Goal: Complete application form: Complete application form

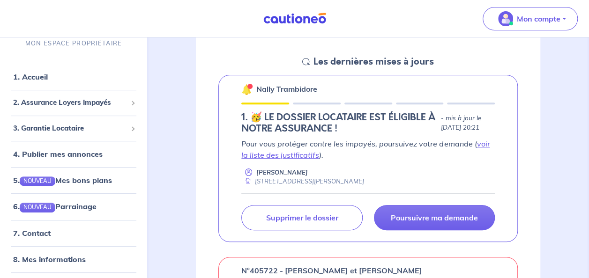
scroll to position [129, 0]
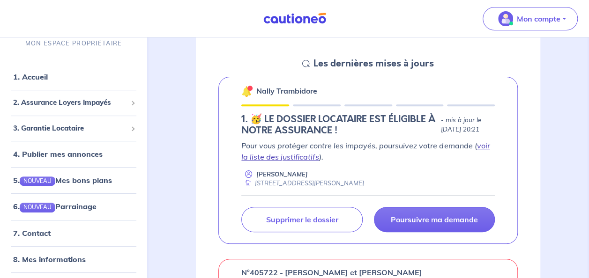
click at [480, 147] on link "voir la liste des justificatifs" at bounding box center [365, 151] width 248 height 21
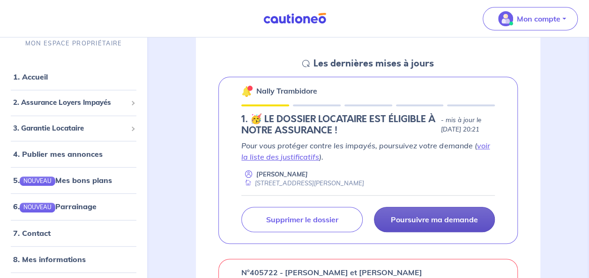
click at [424, 216] on p "Poursuivre ma demande" at bounding box center [434, 219] width 87 height 9
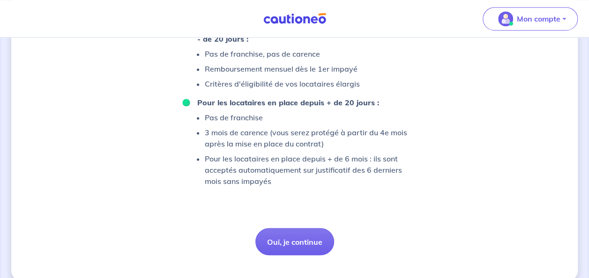
scroll to position [701, 0]
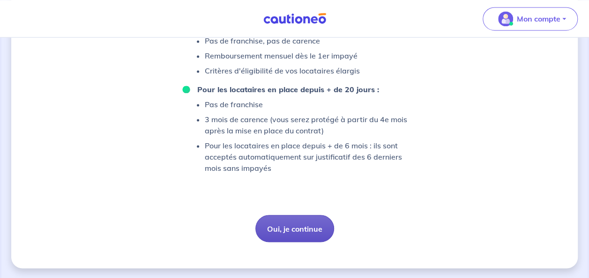
click at [308, 229] on button "Oui, je continue" at bounding box center [294, 228] width 79 height 27
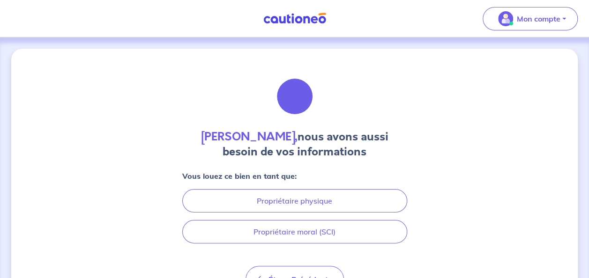
scroll to position [52, 0]
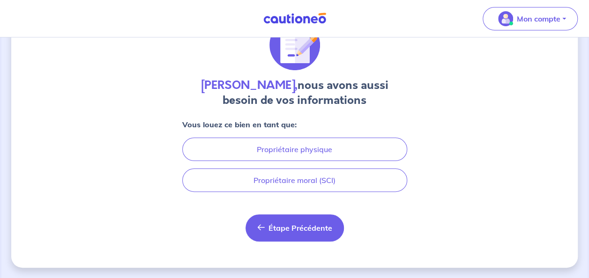
click at [281, 230] on span "Étape Précédente" at bounding box center [300, 227] width 64 height 9
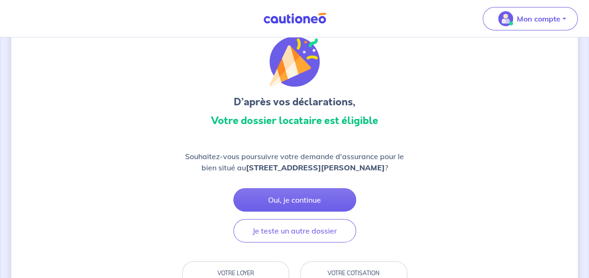
scroll to position [32, 0]
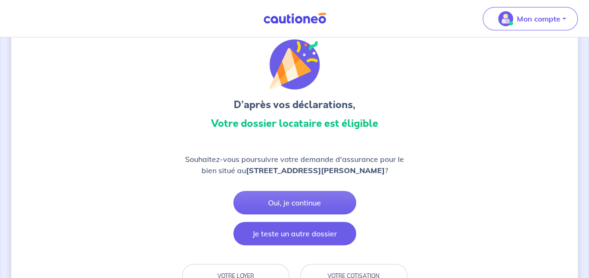
click at [310, 232] on button "Je teste un autre dossier" at bounding box center [294, 233] width 123 height 23
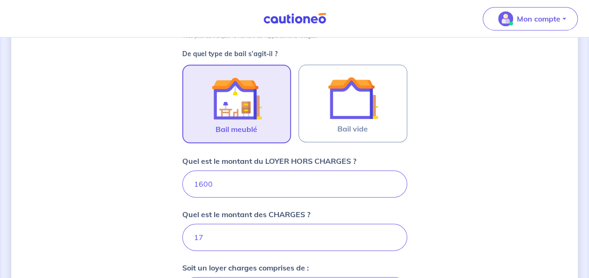
scroll to position [275, 0]
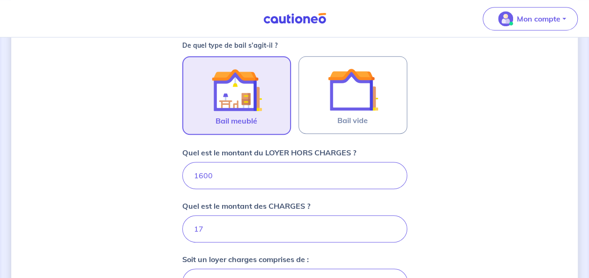
click at [246, 80] on img at bounding box center [236, 90] width 51 height 51
click at [0, 0] on input "Bail meublé" at bounding box center [0, 0] width 0 height 0
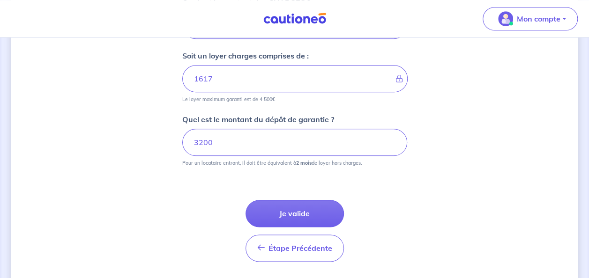
scroll to position [492, 0]
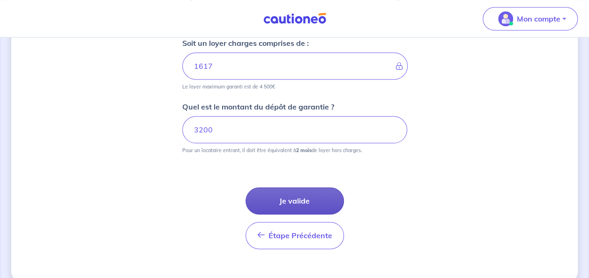
click at [293, 197] on button "Je valide" at bounding box center [294, 200] width 98 height 27
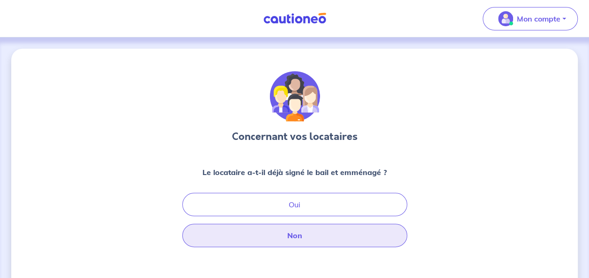
click at [339, 224] on button "Non" at bounding box center [294, 235] width 225 height 23
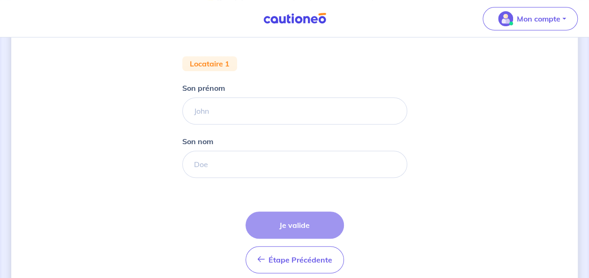
scroll to position [170, 0]
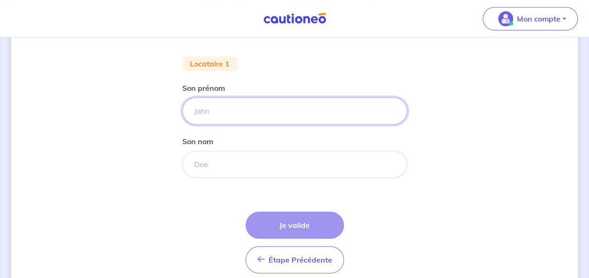
click at [251, 110] on input "Son prénom" at bounding box center [294, 110] width 225 height 27
type input "NALLY"
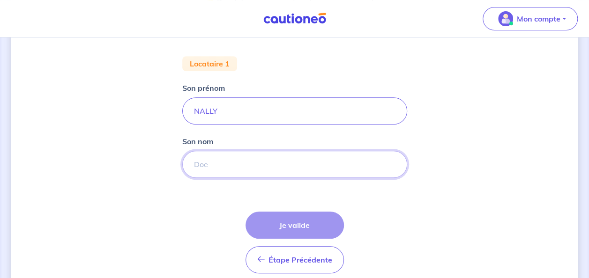
click at [215, 158] on input "Son nom" at bounding box center [294, 164] width 225 height 27
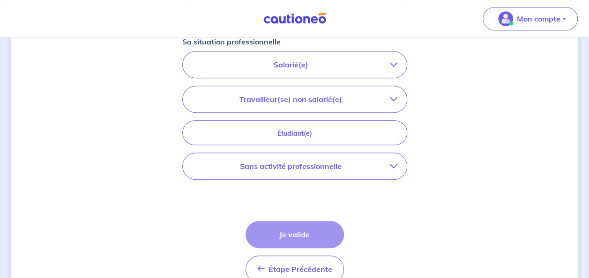
scroll to position [332, 0]
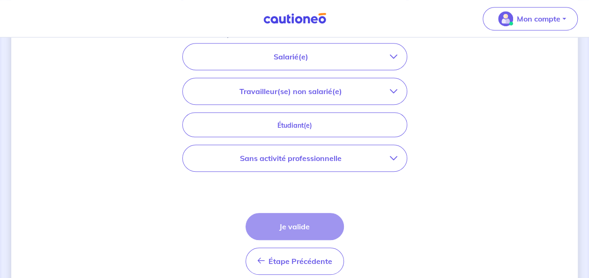
type input "TAMBIDORE"
click at [398, 155] on button "Sans activité professionnelle" at bounding box center [295, 158] width 224 height 26
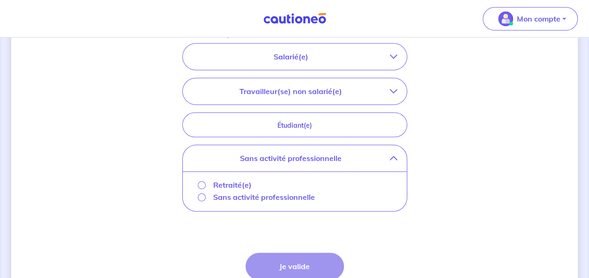
click at [241, 183] on p "Retraité(e)" at bounding box center [232, 184] width 38 height 11
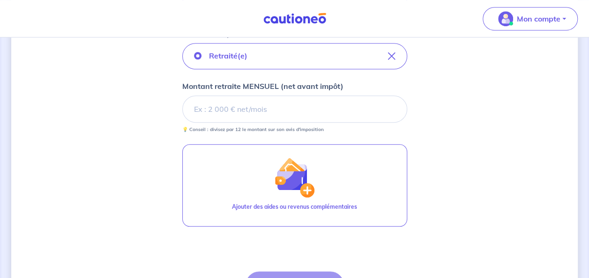
click at [277, 109] on input "Montant retraite MENSUEL (net avant impôt)" at bounding box center [294, 109] width 225 height 27
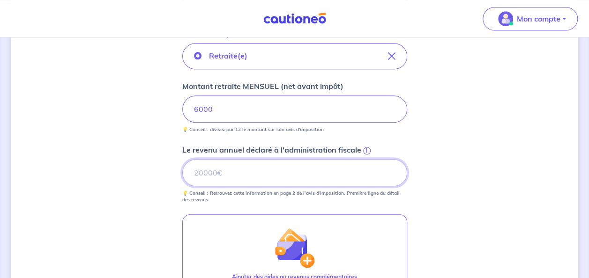
click at [232, 178] on input "Le revenu annuel déclaré à l'administration fiscale i" at bounding box center [294, 172] width 225 height 27
type input "8"
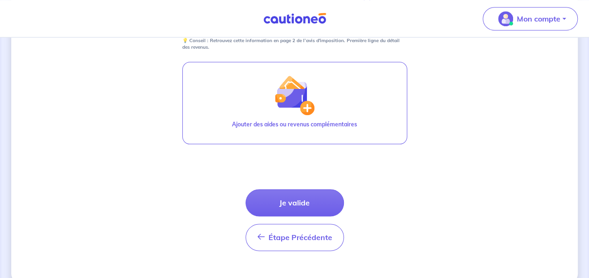
scroll to position [488, 0]
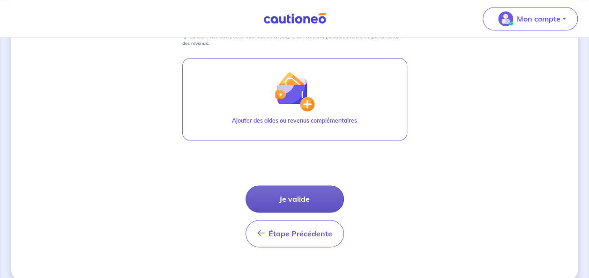
type input "70000"
click at [315, 203] on button "Je valide" at bounding box center [294, 198] width 98 height 27
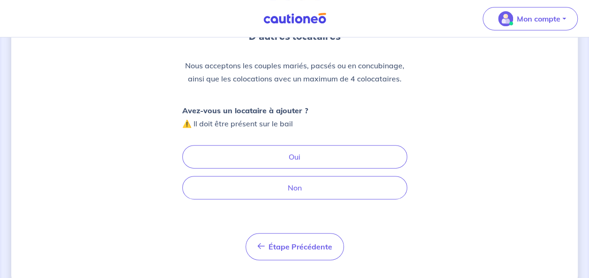
scroll to position [100, 0]
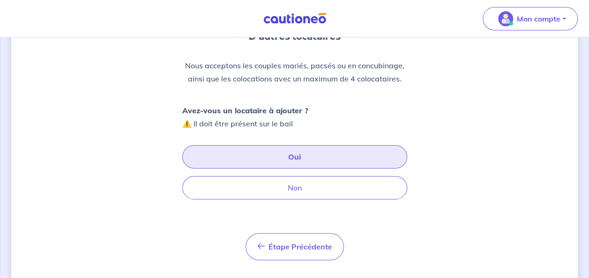
click at [301, 157] on button "Oui" at bounding box center [294, 156] width 225 height 23
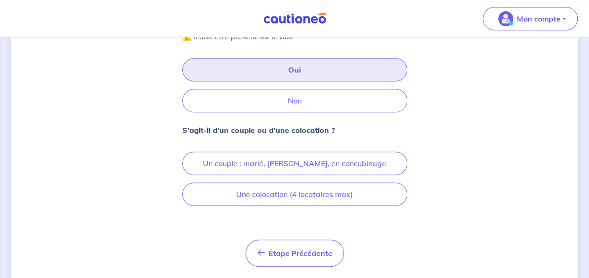
scroll to position [187, 0]
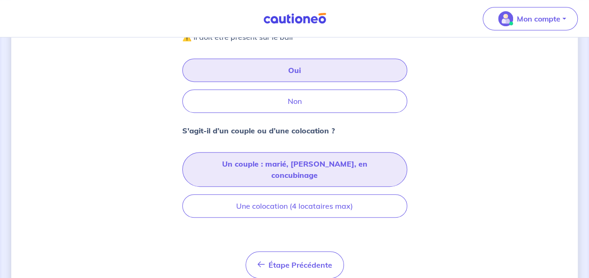
click at [304, 160] on button "Un couple : marié, [PERSON_NAME], en concubinage" at bounding box center [294, 169] width 225 height 35
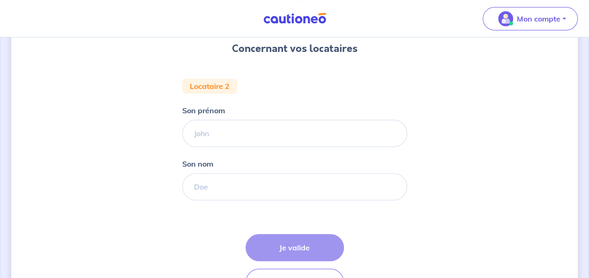
scroll to position [87, 0]
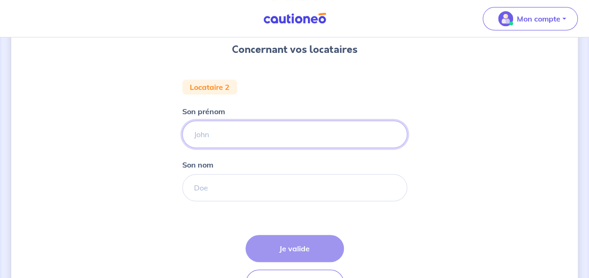
click at [276, 133] on input "Son prénom" at bounding box center [294, 134] width 225 height 27
type input "[PERSON_NAME]"
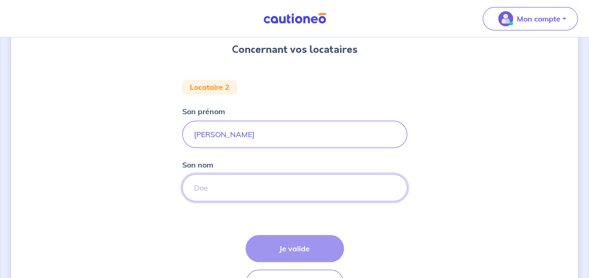
click at [207, 192] on input "Son nom" at bounding box center [294, 187] width 225 height 27
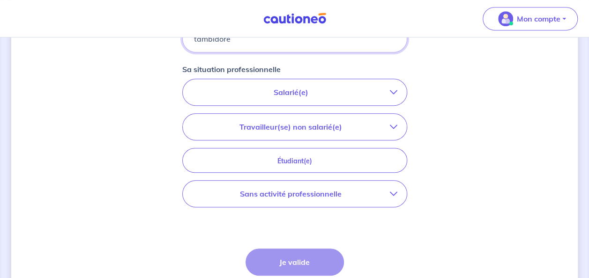
scroll to position [239, 0]
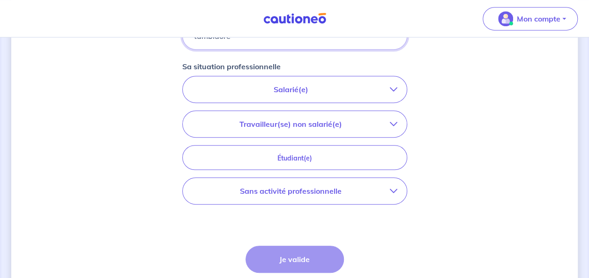
type input "tambidore"
click at [396, 188] on icon "button" at bounding box center [393, 190] width 7 height 7
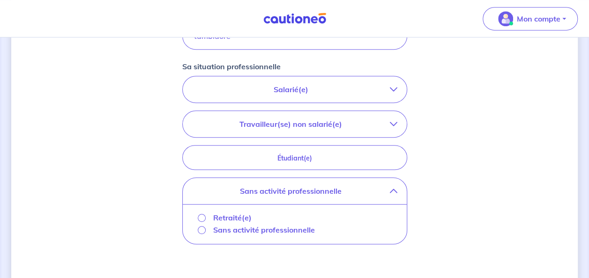
click at [261, 229] on p "Sans activité professionnelle" at bounding box center [264, 229] width 102 height 11
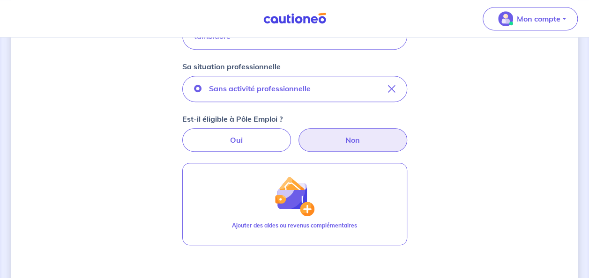
click at [346, 144] on label "Non" at bounding box center [352, 139] width 109 height 23
click at [297, 134] on input "Non" at bounding box center [294, 131] width 6 height 6
radio input "true"
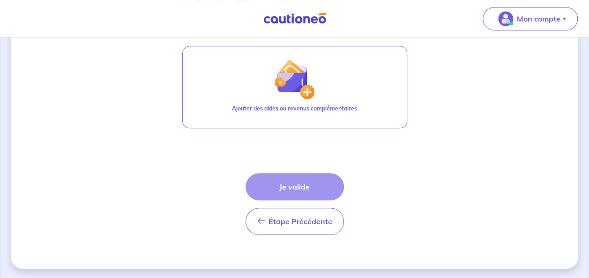
click at [304, 182] on div "Étape Précédente Précédent Je valide Je valide" at bounding box center [294, 204] width 98 height 62
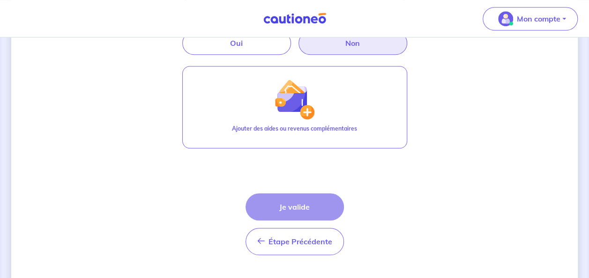
scroll to position [323, 0]
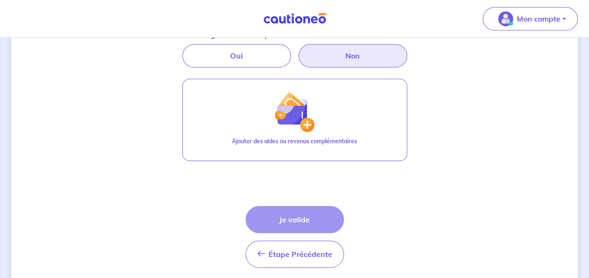
click at [298, 215] on div "Étape Précédente Précédent Je valide Je valide" at bounding box center [294, 237] width 98 height 62
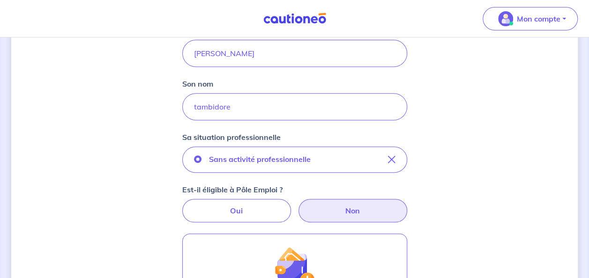
scroll to position [169, 0]
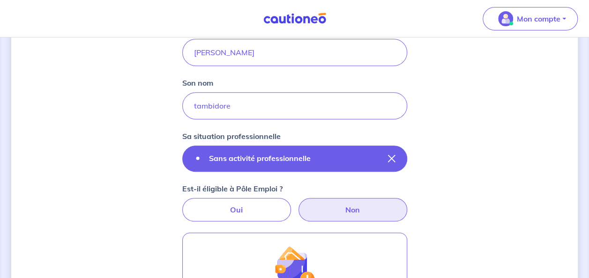
click at [390, 156] on icon "button" at bounding box center [391, 158] width 7 height 7
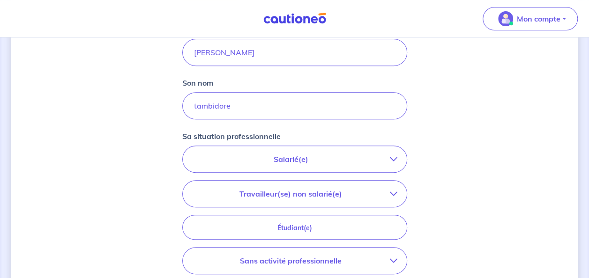
scroll to position [234, 0]
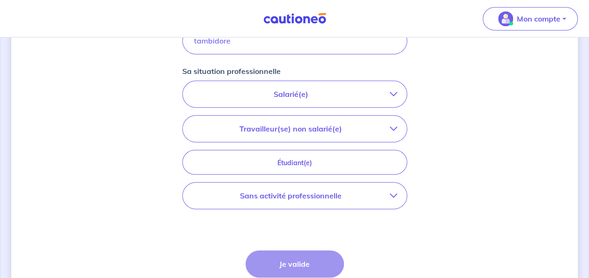
click at [392, 194] on icon "button" at bounding box center [393, 195] width 7 height 7
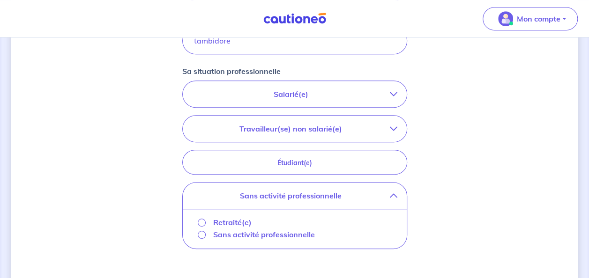
click at [243, 218] on p "Retraité(e)" at bounding box center [232, 222] width 38 height 11
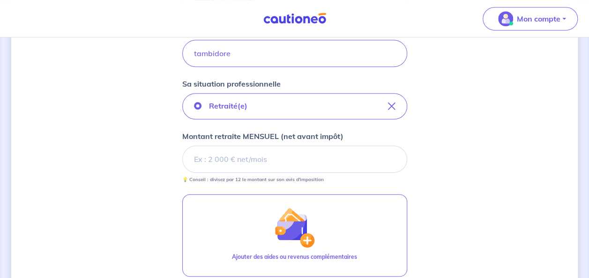
scroll to position [222, 0]
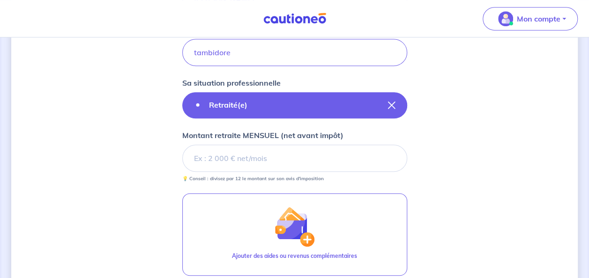
click at [394, 105] on icon "button" at bounding box center [391, 105] width 7 height 7
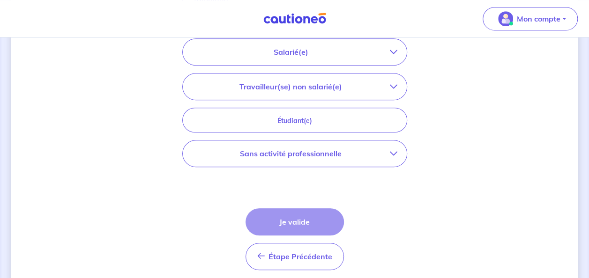
scroll to position [311, 0]
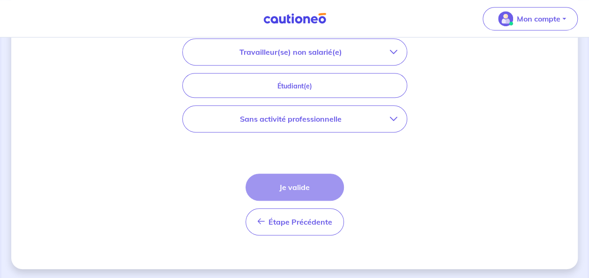
click at [393, 118] on icon "button" at bounding box center [393, 118] width 7 height 7
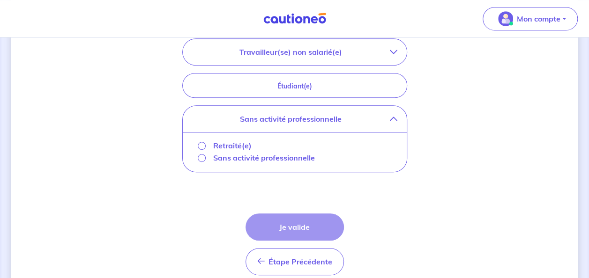
click at [229, 147] on p "Retraité(e)" at bounding box center [232, 145] width 38 height 11
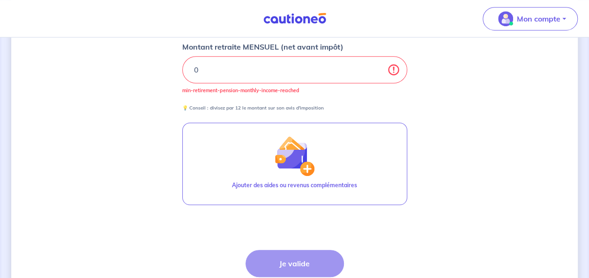
click at [393, 73] on input "0" at bounding box center [294, 69] width 225 height 27
click at [377, 67] on input "0.01" at bounding box center [294, 69] width 225 height 27
click at [377, 67] on input "0.02" at bounding box center [294, 69] width 225 height 27
click at [377, 67] on input "0.03" at bounding box center [294, 69] width 225 height 27
type input "0"
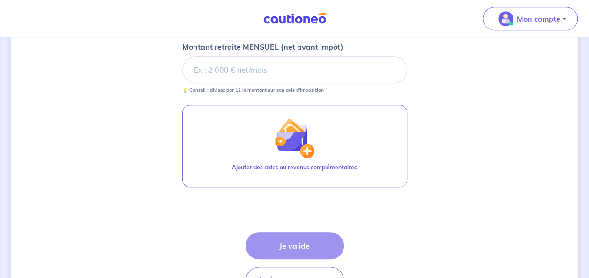
click at [238, 62] on input "Montant retraite MENSUEL (net avant impôt)" at bounding box center [294, 69] width 225 height 27
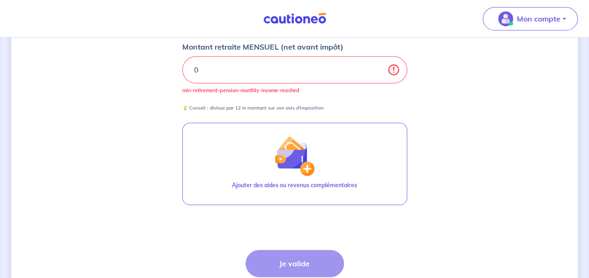
type input "0"
click at [310, 264] on div "Étape Précédente Précédent Je valide Je valide" at bounding box center [294, 281] width 98 height 62
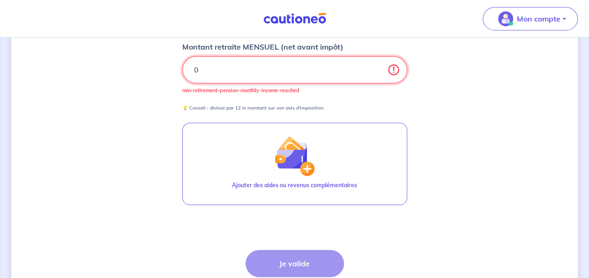
click at [266, 70] on input "0" at bounding box center [294, 69] width 225 height 27
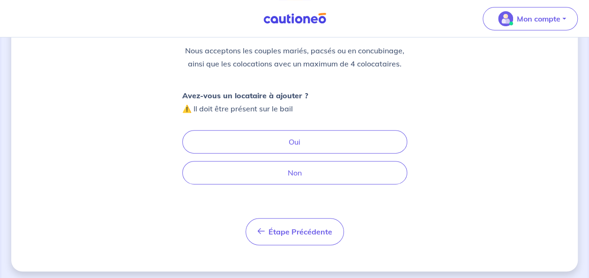
scroll to position [114, 0]
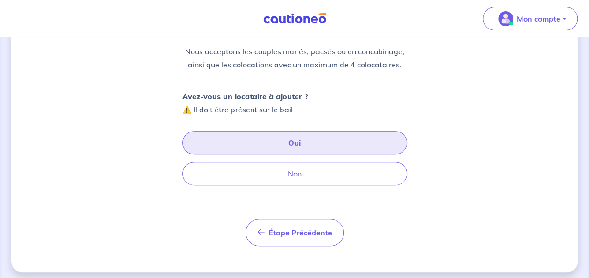
click at [289, 140] on button "Oui" at bounding box center [294, 142] width 225 height 23
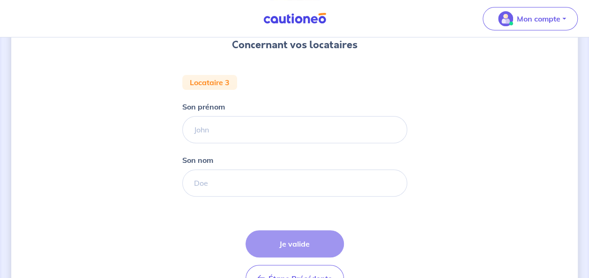
scroll to position [91, 0]
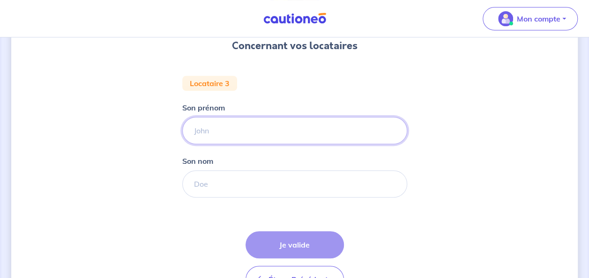
click at [229, 126] on input "Son prénom" at bounding box center [294, 130] width 225 height 27
